Goal: Task Accomplishment & Management: Complete application form

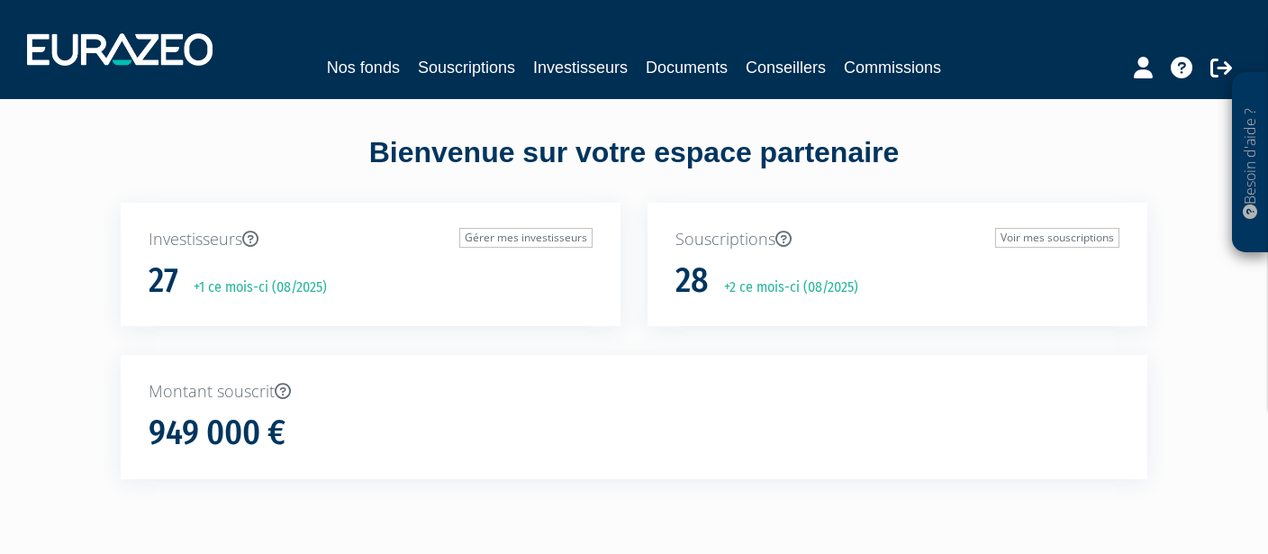
click at [665, 207] on div "Souscriptions Voir mes souscriptions 28 +2 ce mois-ci (08/2025)" at bounding box center [898, 265] width 500 height 124
click at [469, 68] on link "Souscriptions" at bounding box center [466, 67] width 97 height 25
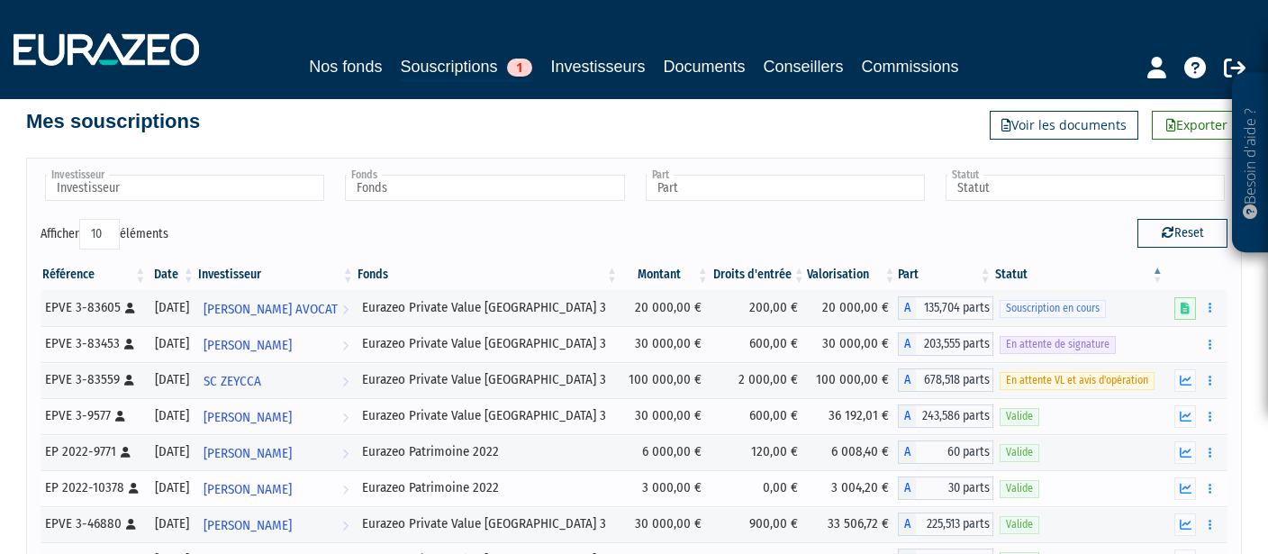
scroll to position [159, 0]
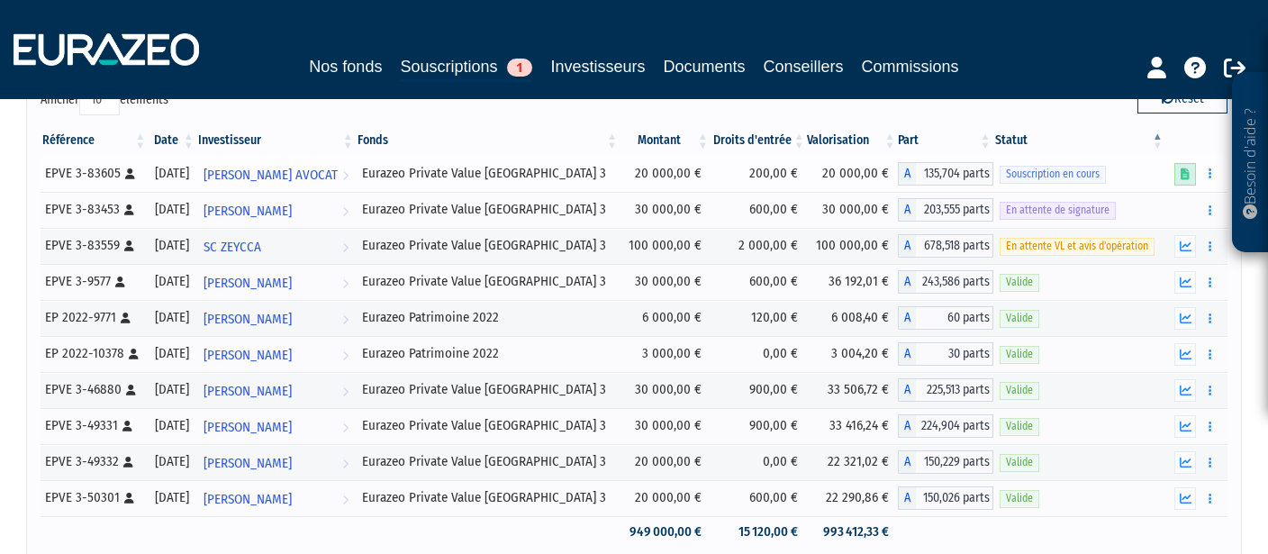
click at [1188, 174] on icon at bounding box center [1185, 174] width 9 height 12
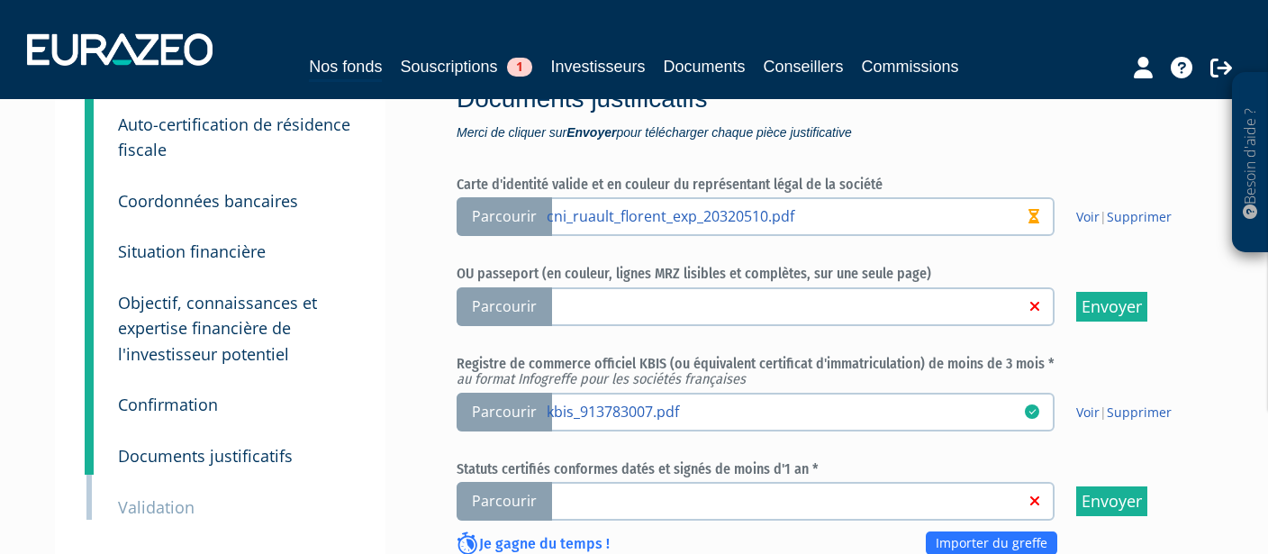
scroll to position [159, 0]
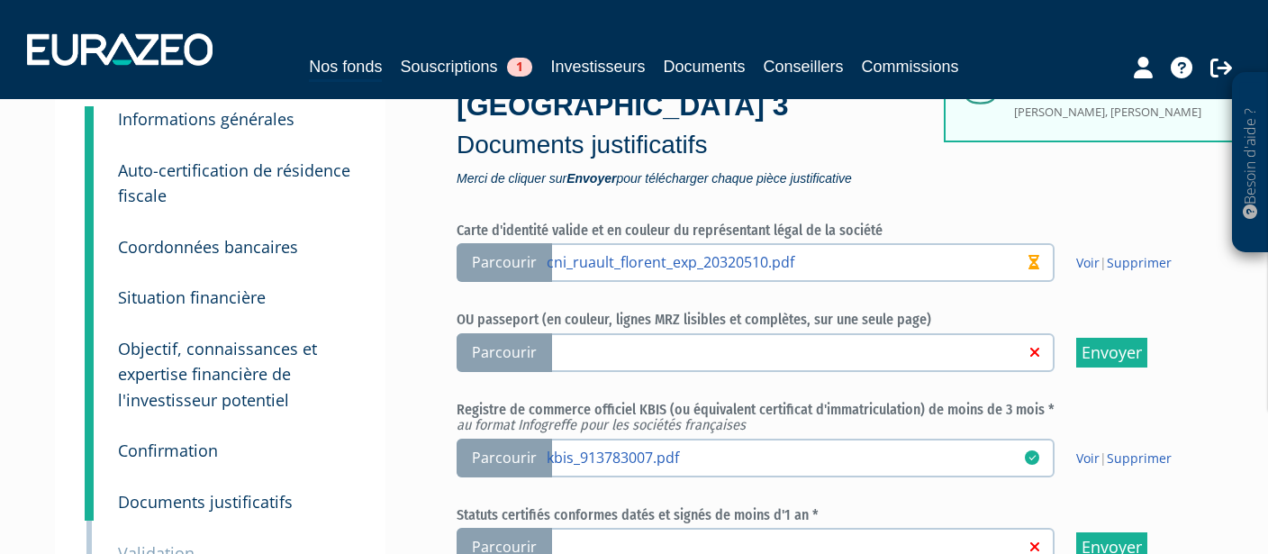
click at [518, 528] on span "Parcourir" at bounding box center [504, 547] width 95 height 39
click at [0, 0] on input "Parcourir" at bounding box center [0, 0] width 0 height 0
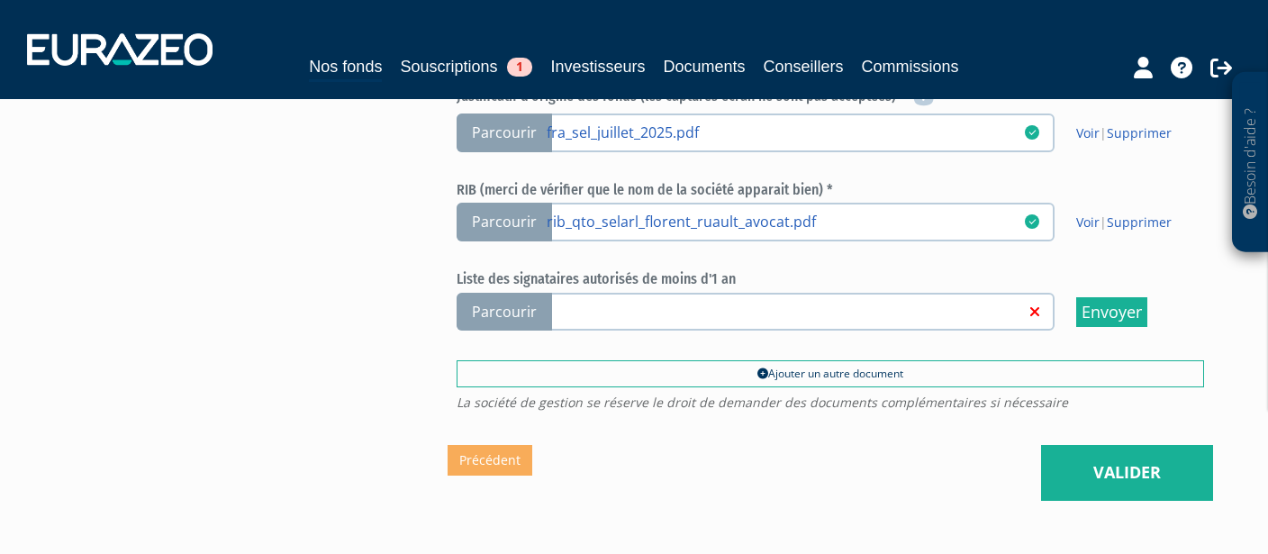
scroll to position [993, 0]
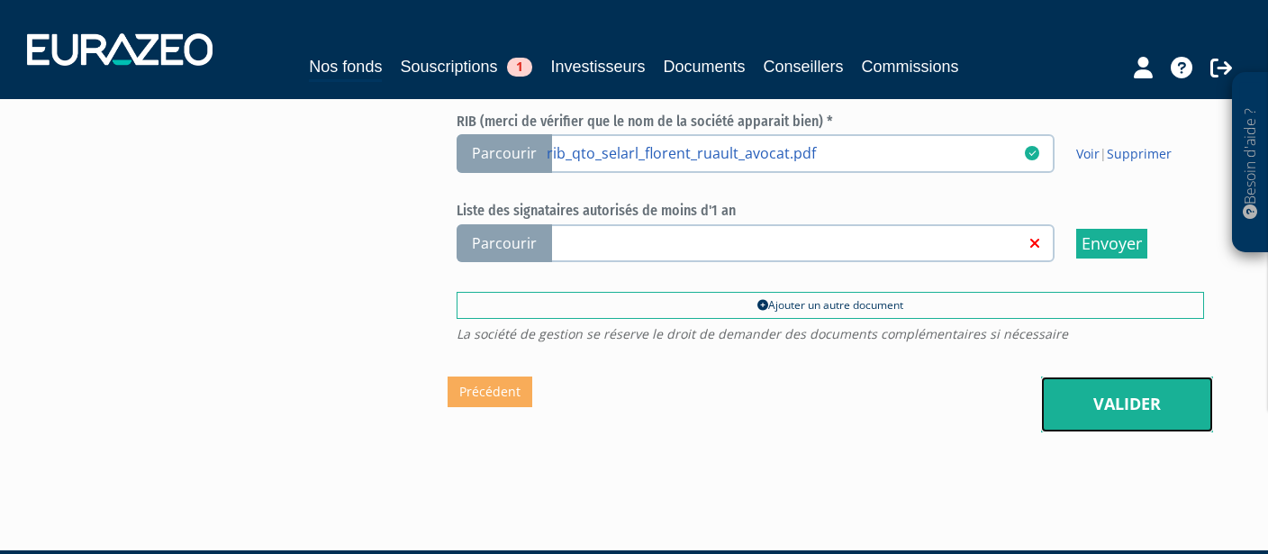
click at [1091, 377] on link "Valider" at bounding box center [1127, 405] width 172 height 56
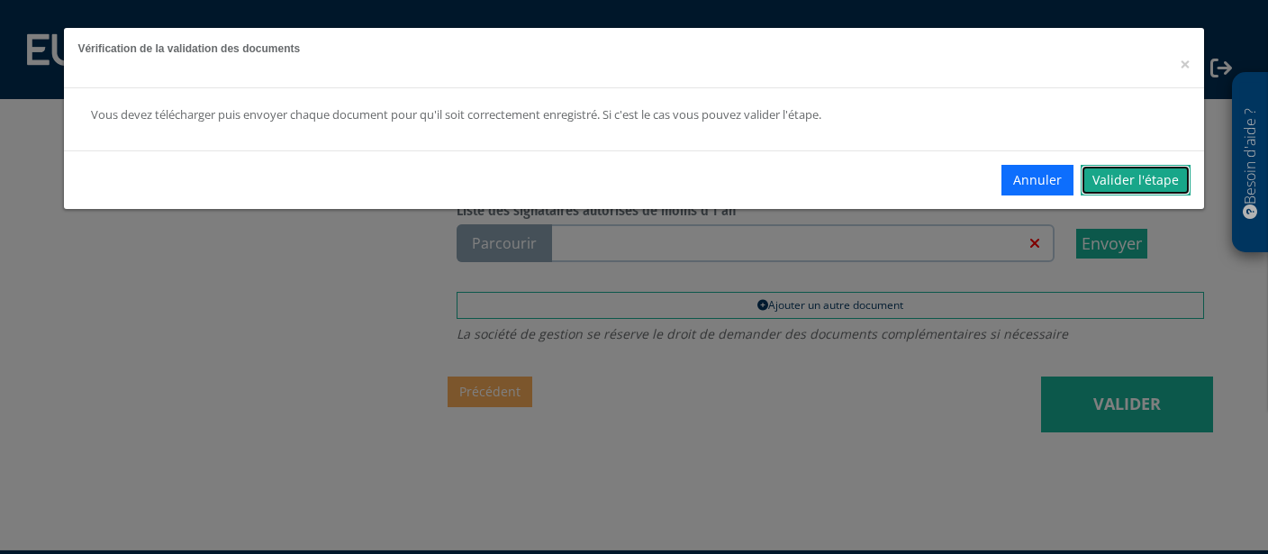
click at [1120, 190] on link "Valider l'étape" at bounding box center [1136, 180] width 110 height 31
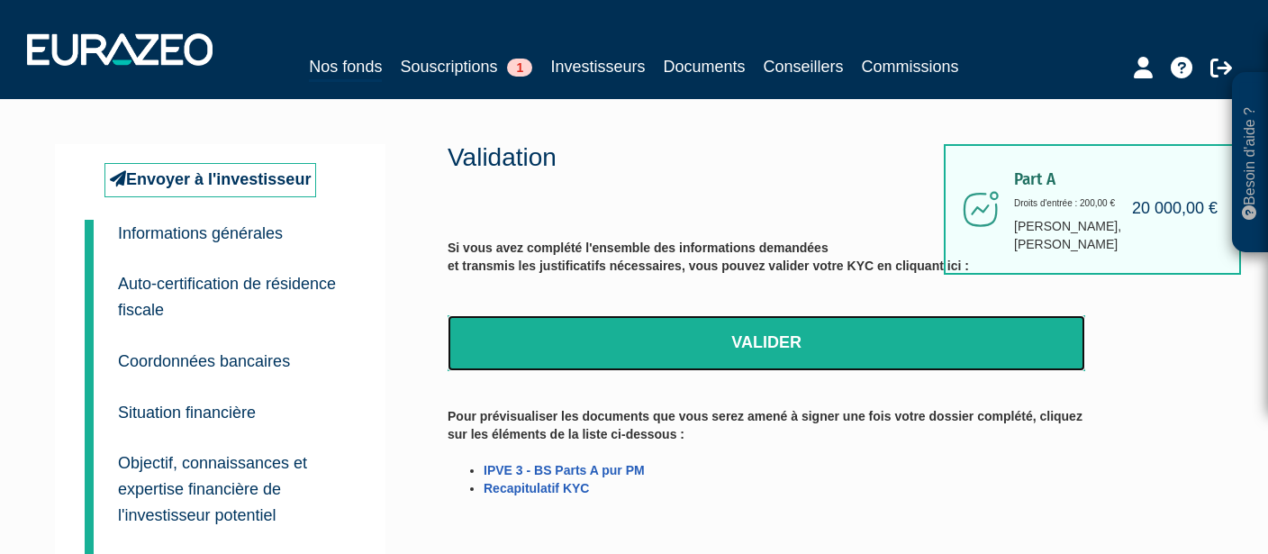
click at [795, 360] on link "Valider" at bounding box center [767, 343] width 638 height 56
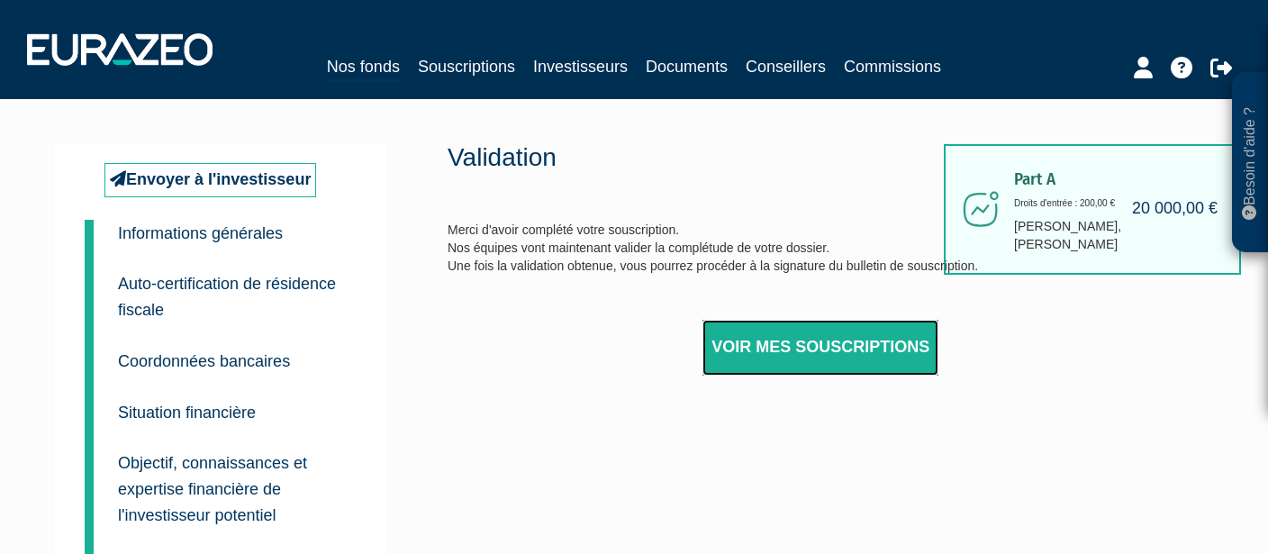
click at [794, 350] on link "Voir mes souscriptions" at bounding box center [821, 348] width 236 height 56
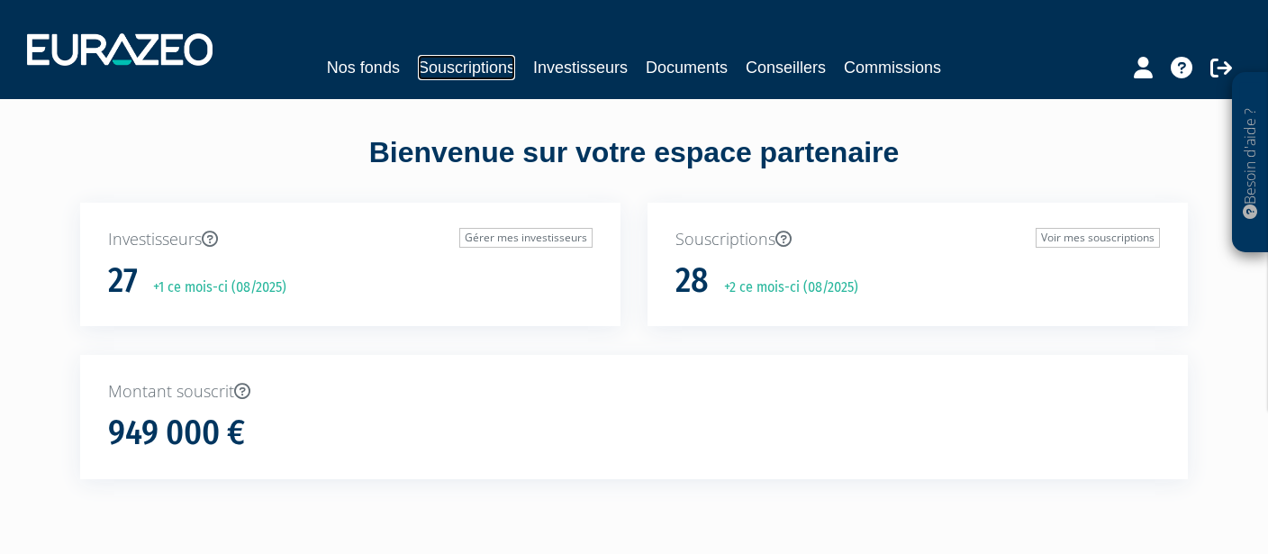
click at [430, 78] on link "Souscriptions" at bounding box center [466, 67] width 97 height 25
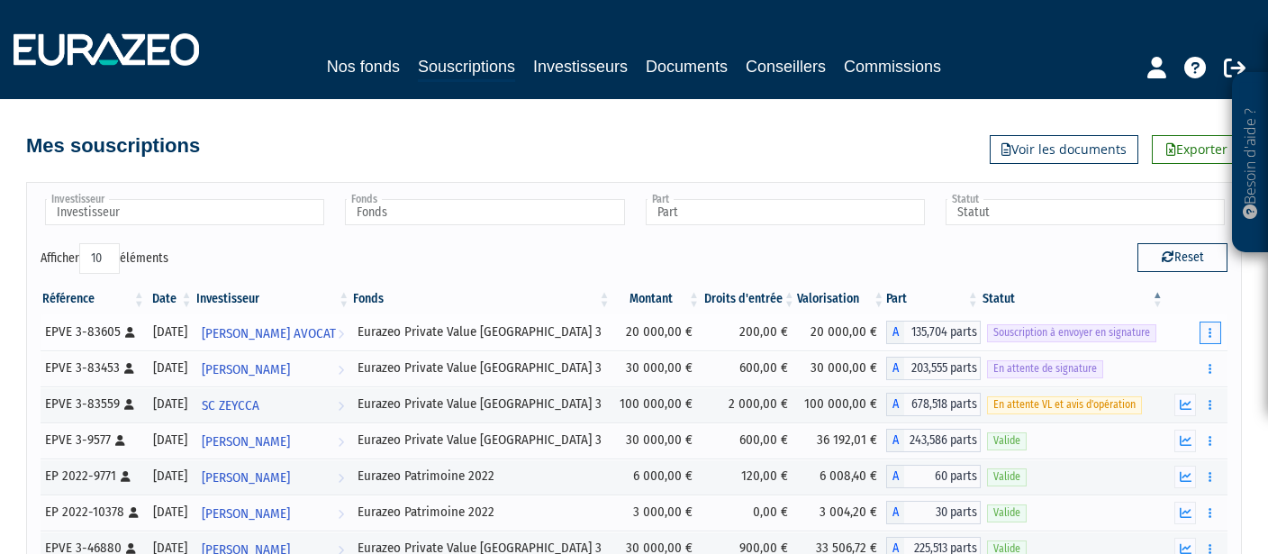
click at [1210, 335] on icon "button" at bounding box center [1210, 333] width 3 height 12
click at [1190, 368] on link "Envoyer à signer" at bounding box center [1164, 365] width 103 height 30
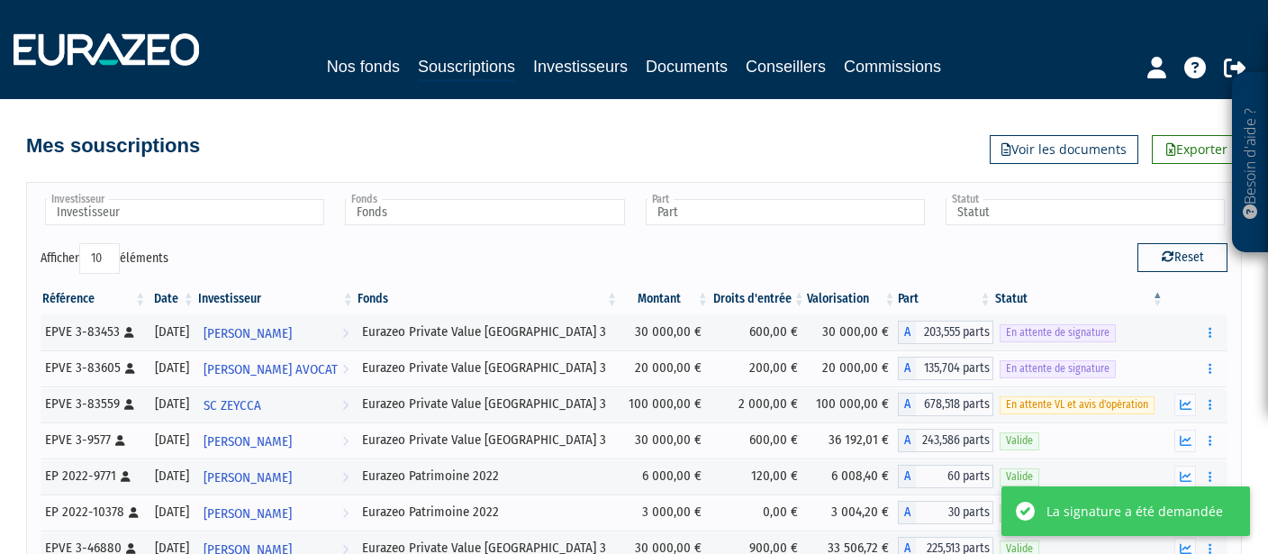
click at [961, 270] on div "Reset" at bounding box center [937, 260] width 607 height 35
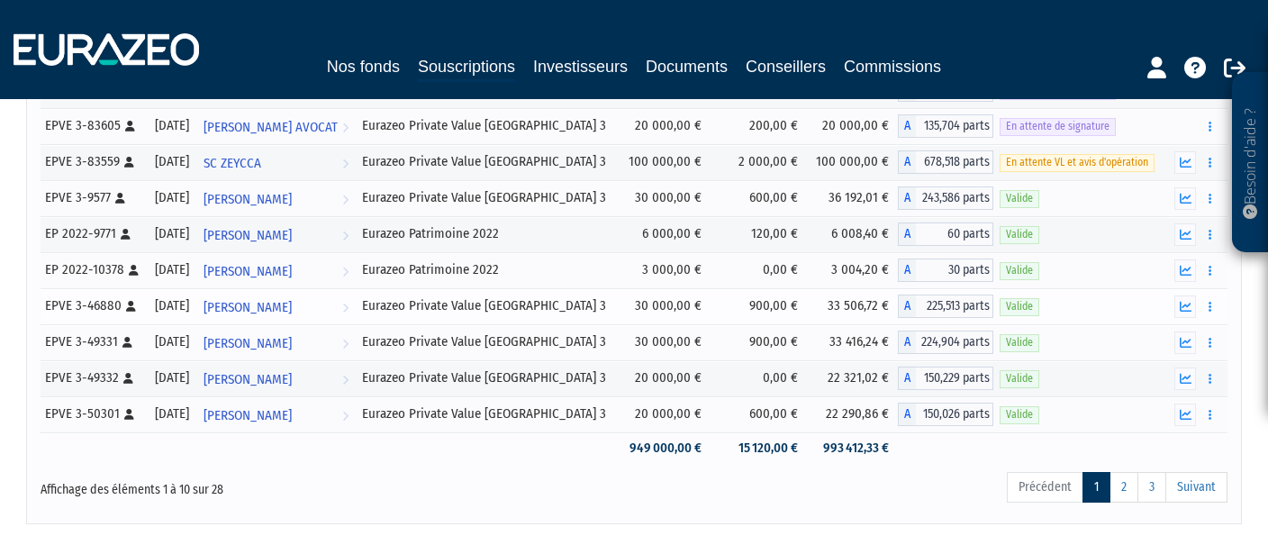
scroll to position [182, 0]
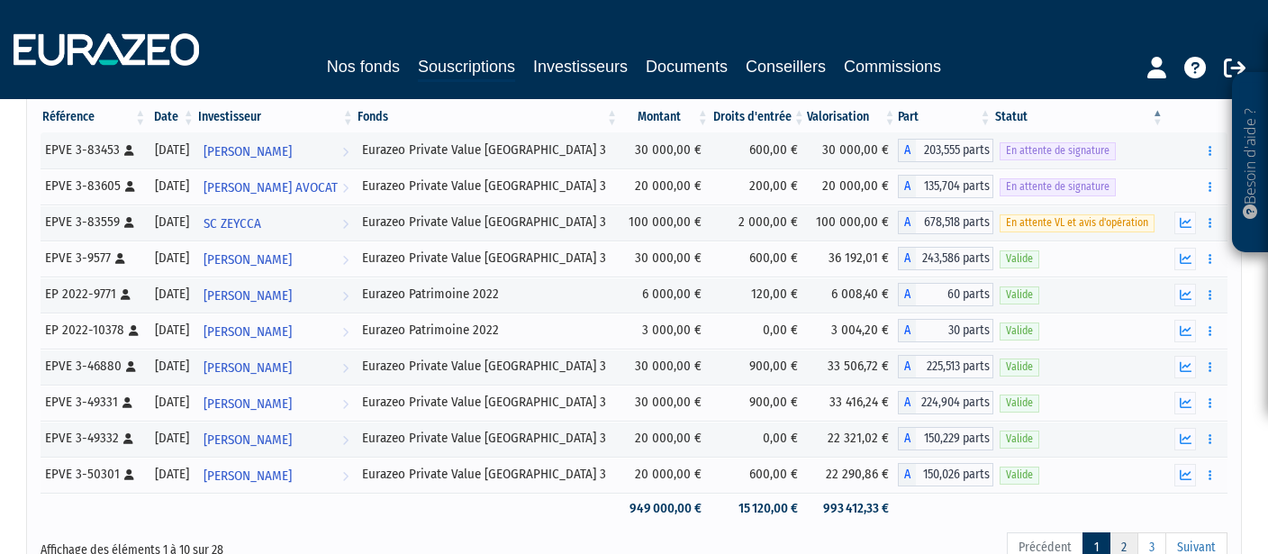
click at [1134, 544] on link "2" at bounding box center [1124, 547] width 29 height 31
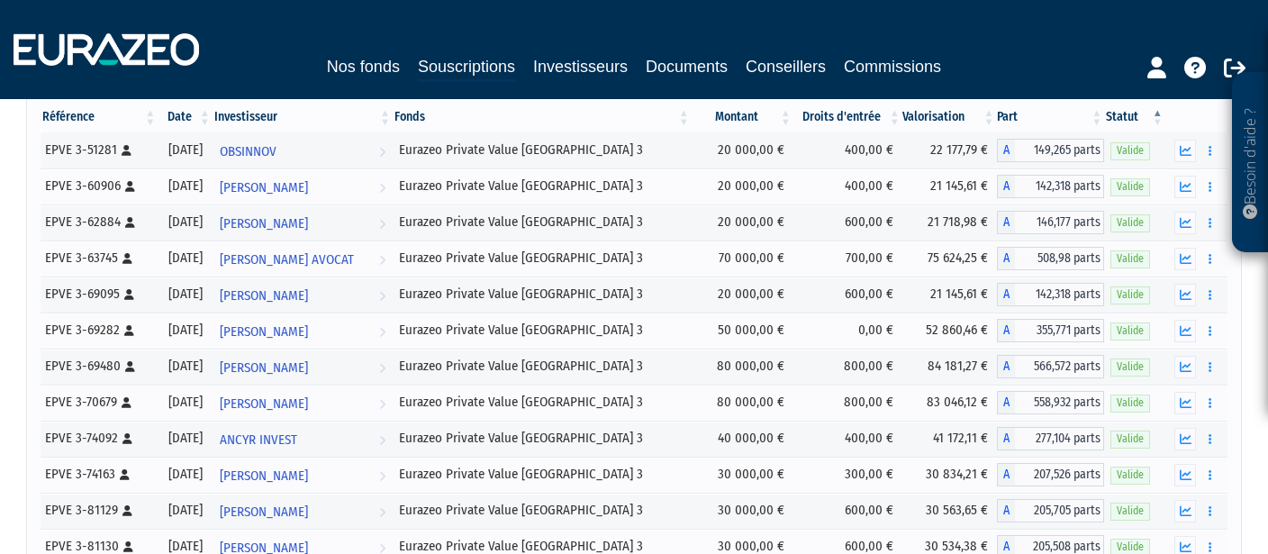
scroll to position [629, 0]
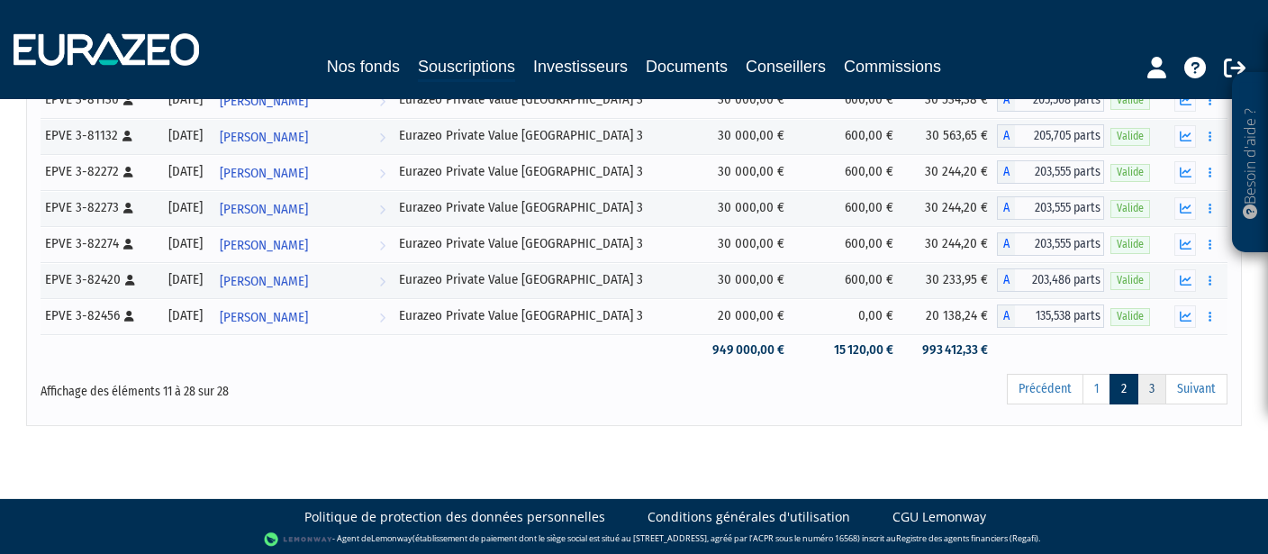
click at [1150, 394] on link "3" at bounding box center [1152, 389] width 29 height 31
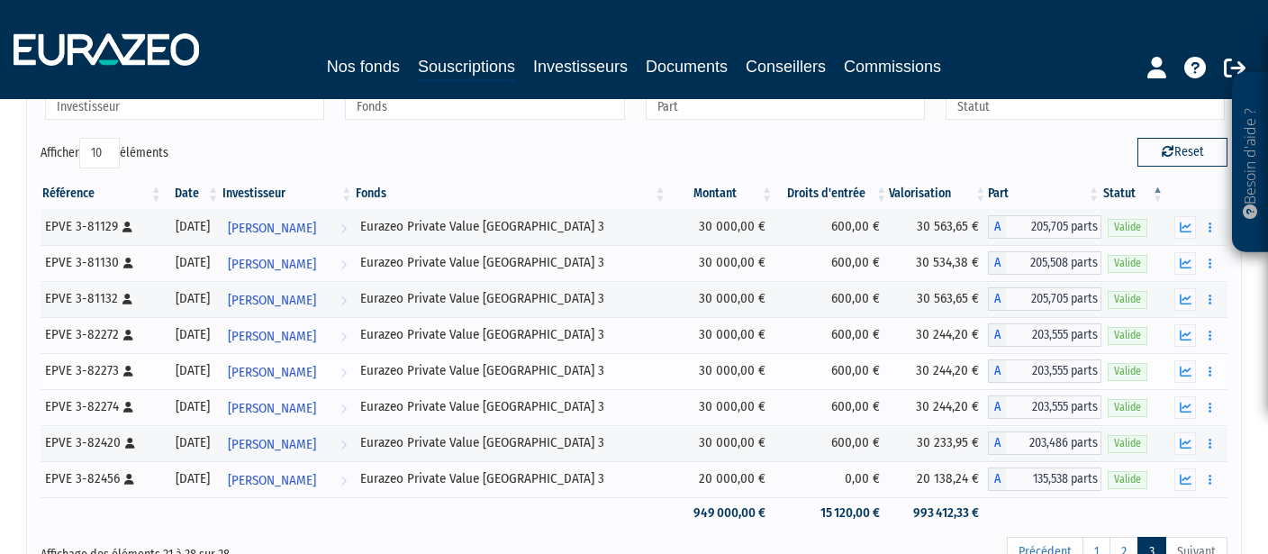
scroll to position [159, 0]
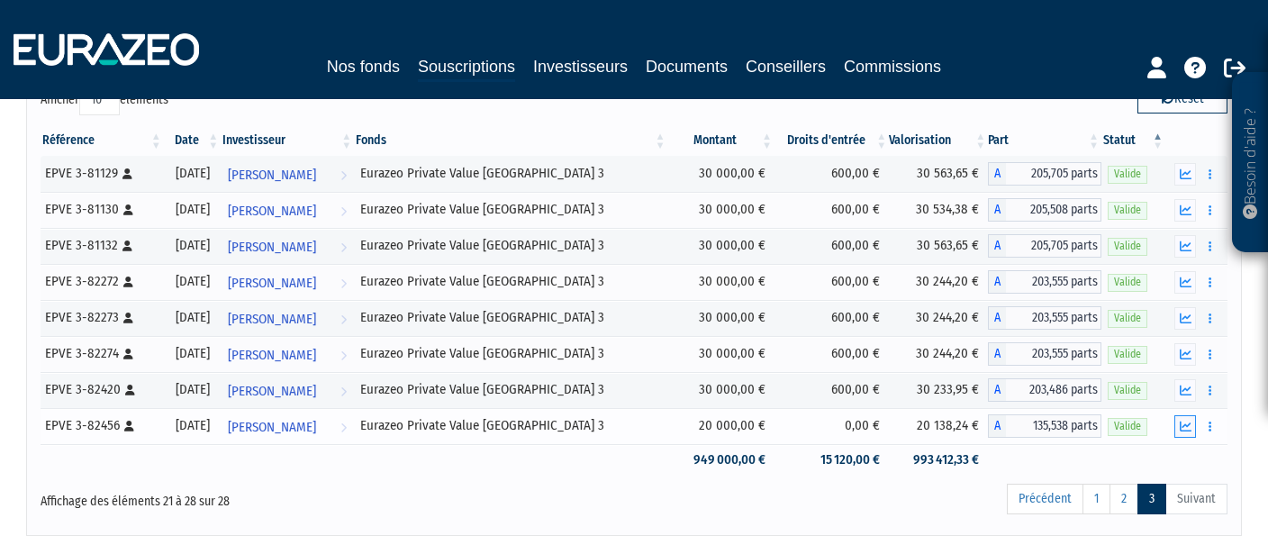
click at [1189, 428] on icon "button" at bounding box center [1186, 427] width 12 height 12
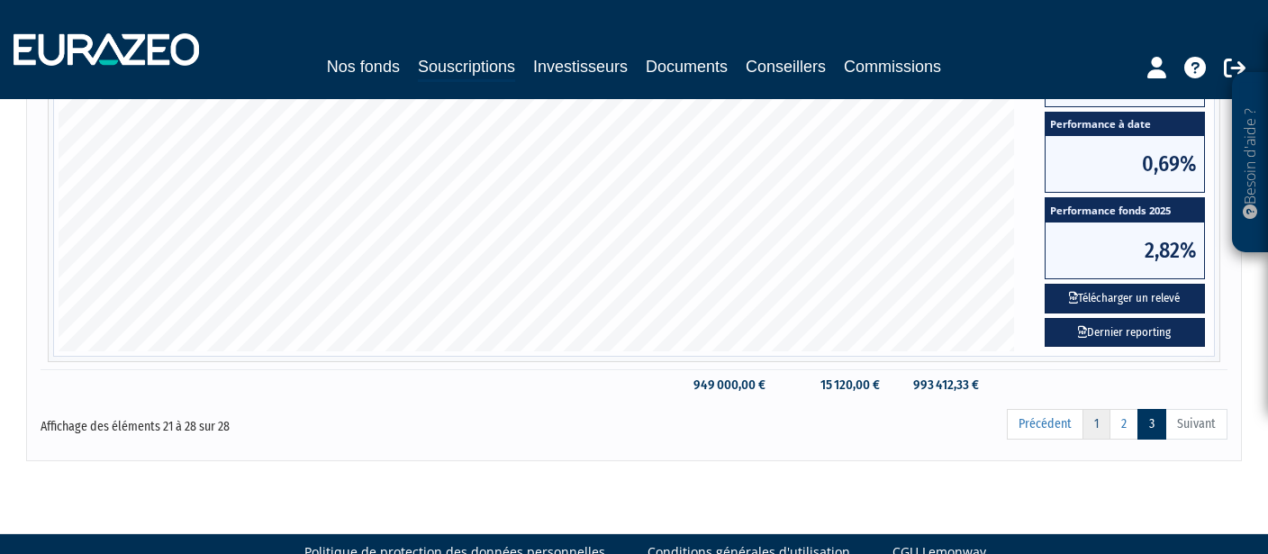
click at [1104, 420] on link "1" at bounding box center [1097, 424] width 28 height 31
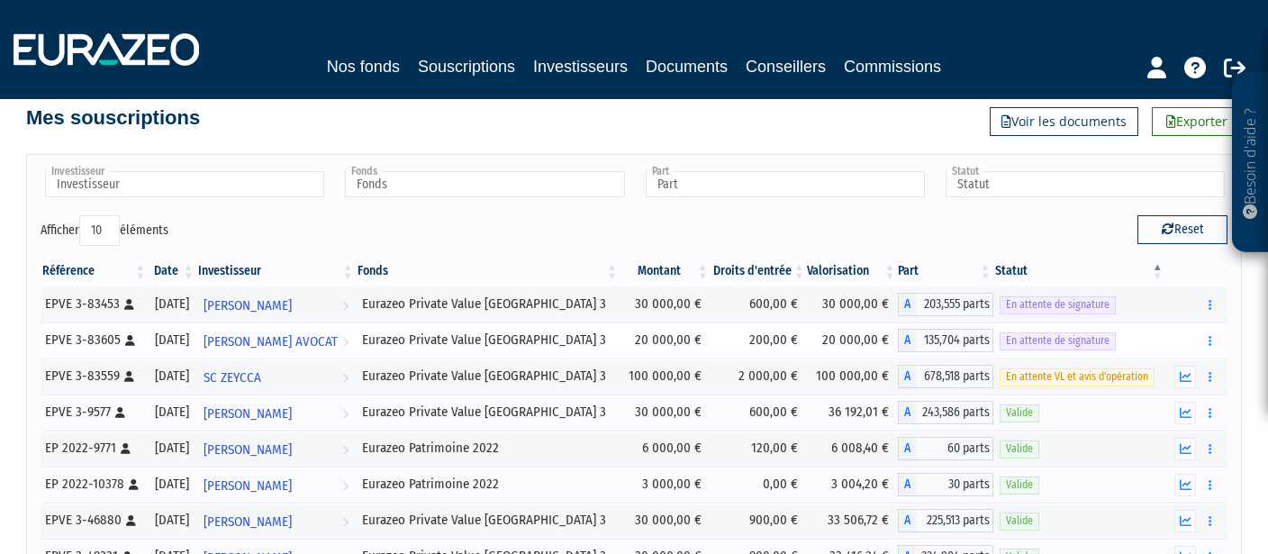
scroll to position [23, 0]
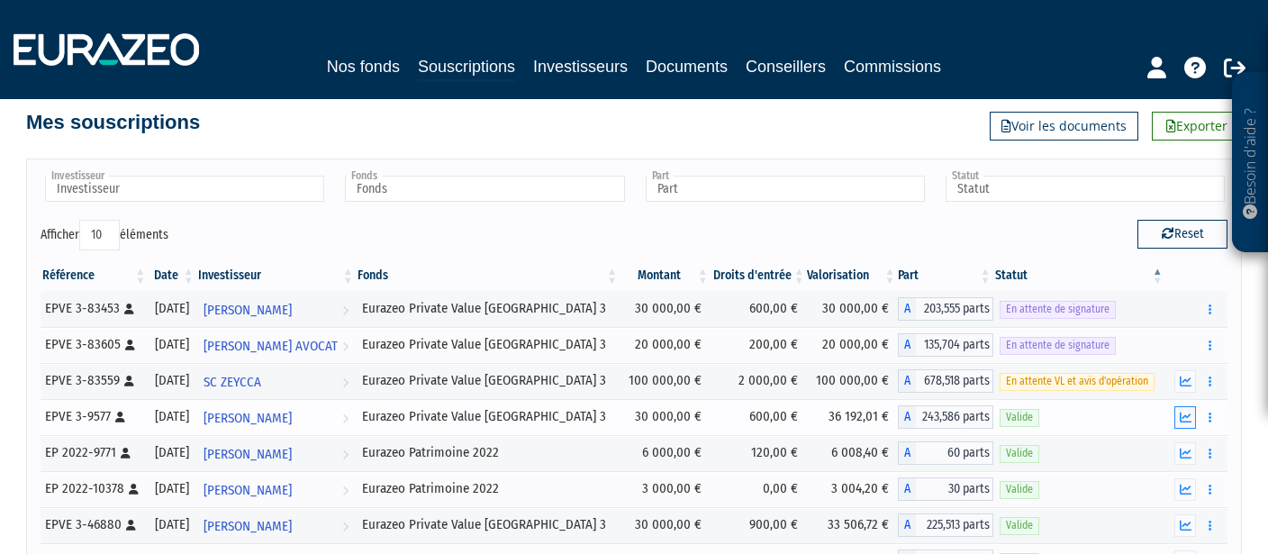
click at [1183, 413] on icon "button" at bounding box center [1186, 418] width 12 height 12
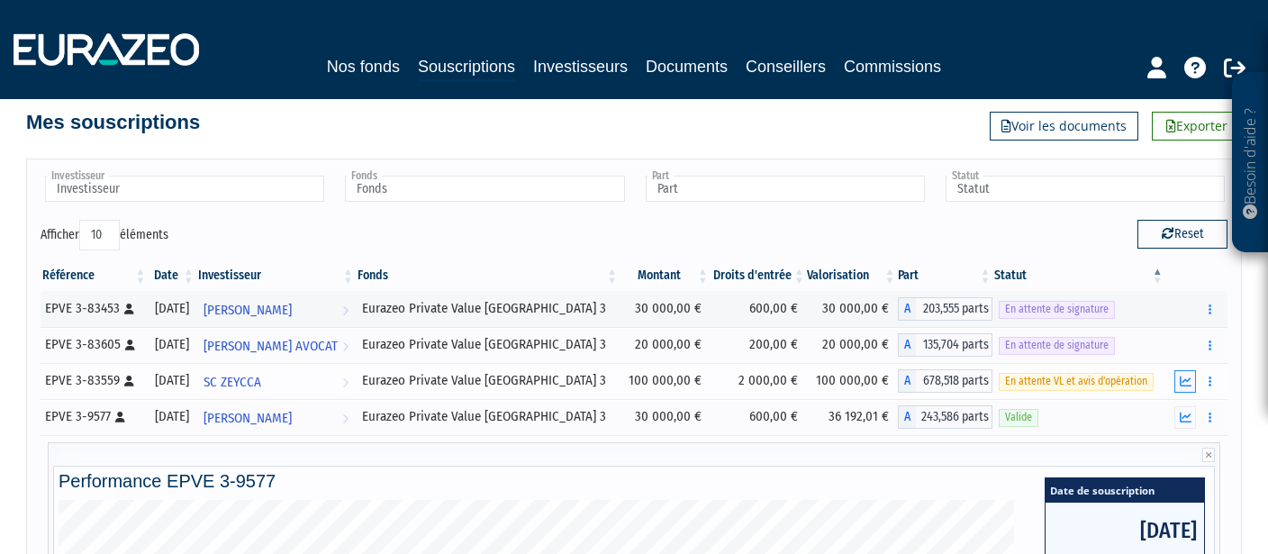
click at [1184, 377] on icon "button" at bounding box center [1186, 382] width 12 height 12
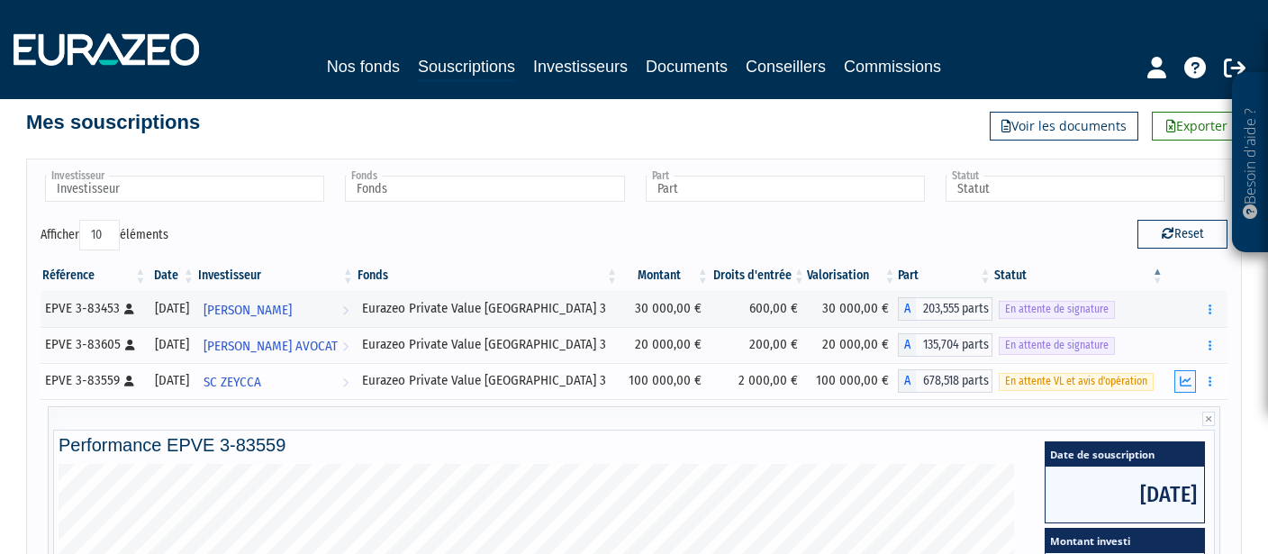
click at [1186, 384] on icon "button" at bounding box center [1186, 382] width 12 height 12
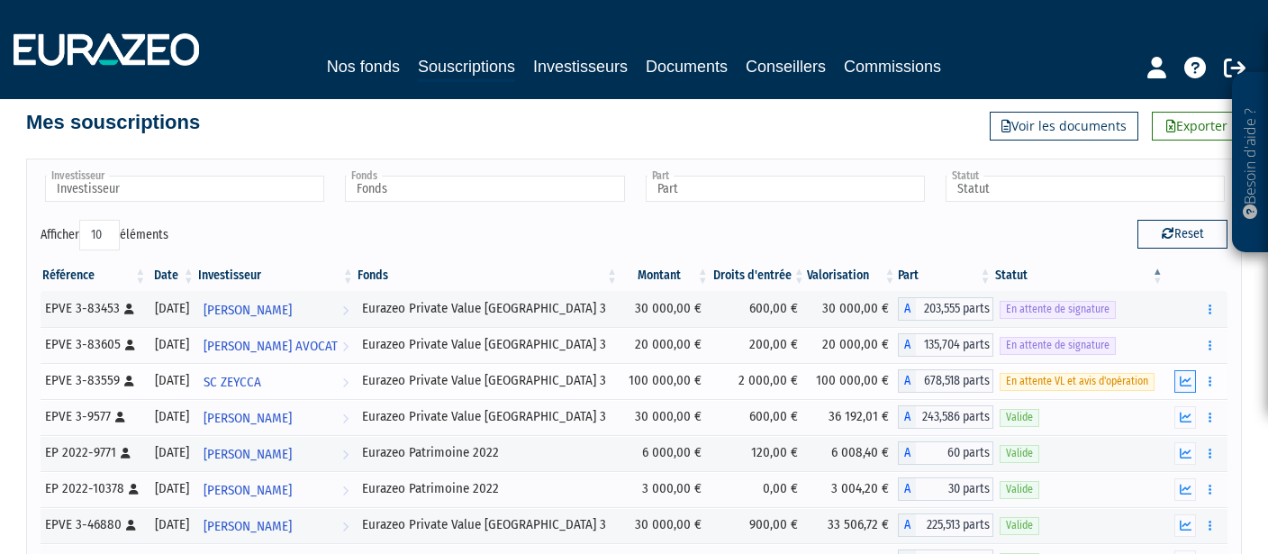
click at [1186, 384] on icon "button" at bounding box center [1186, 382] width 12 height 12
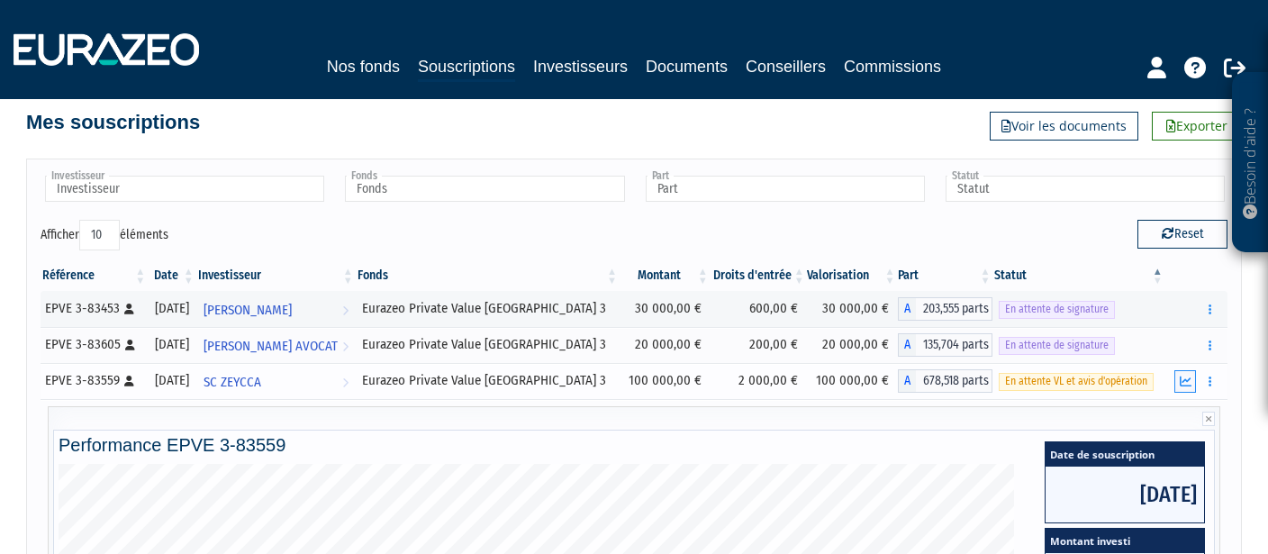
click at [1188, 384] on icon "button" at bounding box center [1186, 382] width 12 height 12
